Goal: Information Seeking & Learning: Learn about a topic

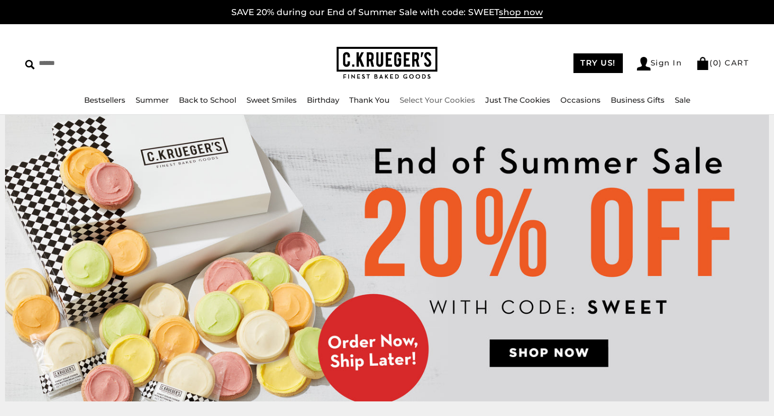
click at [700, 245] on img at bounding box center [387, 258] width 764 height 287
